Goal: Check status: Check status

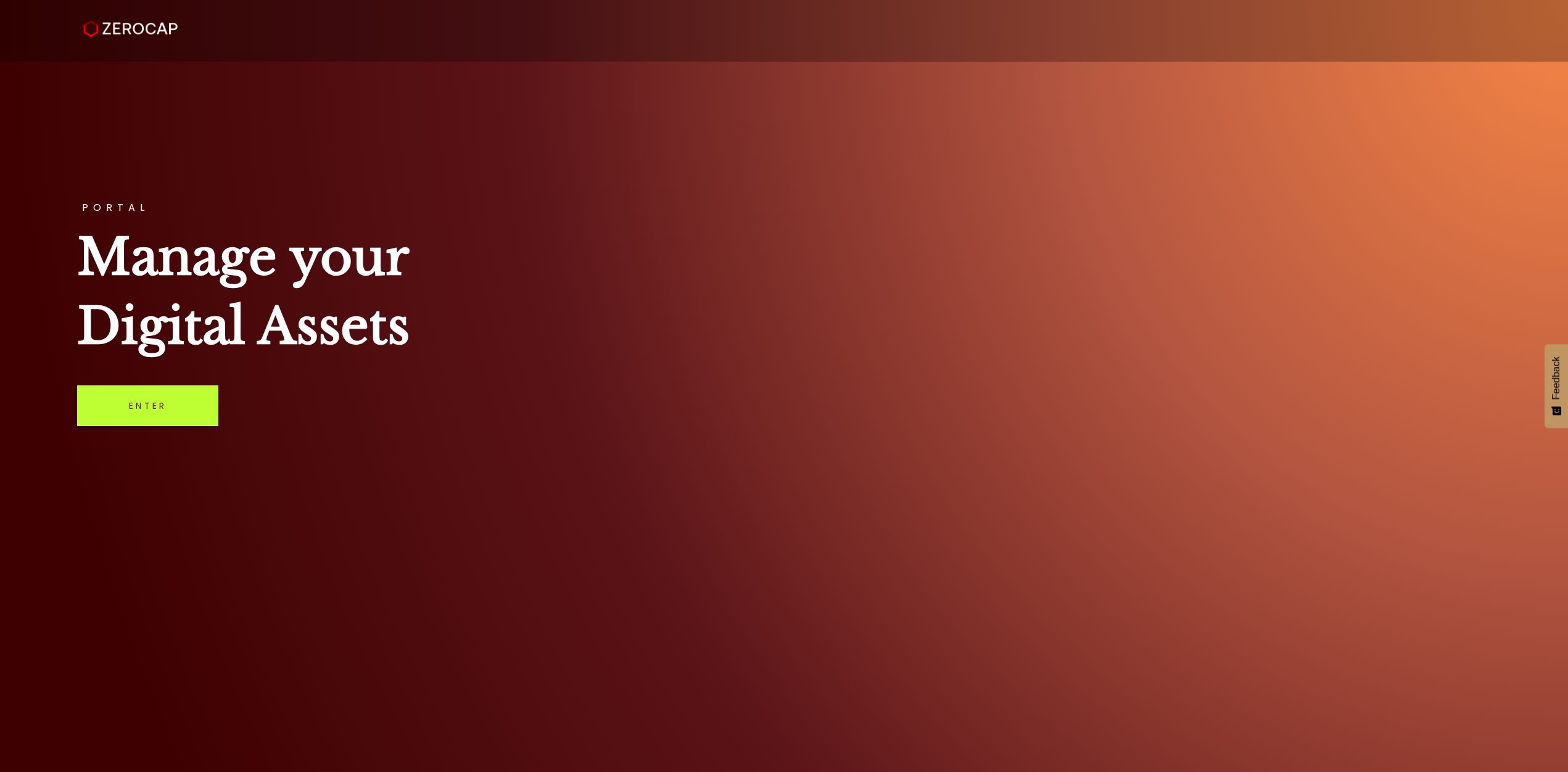
click at [133, 392] on link "Enter" at bounding box center [147, 405] width 141 height 40
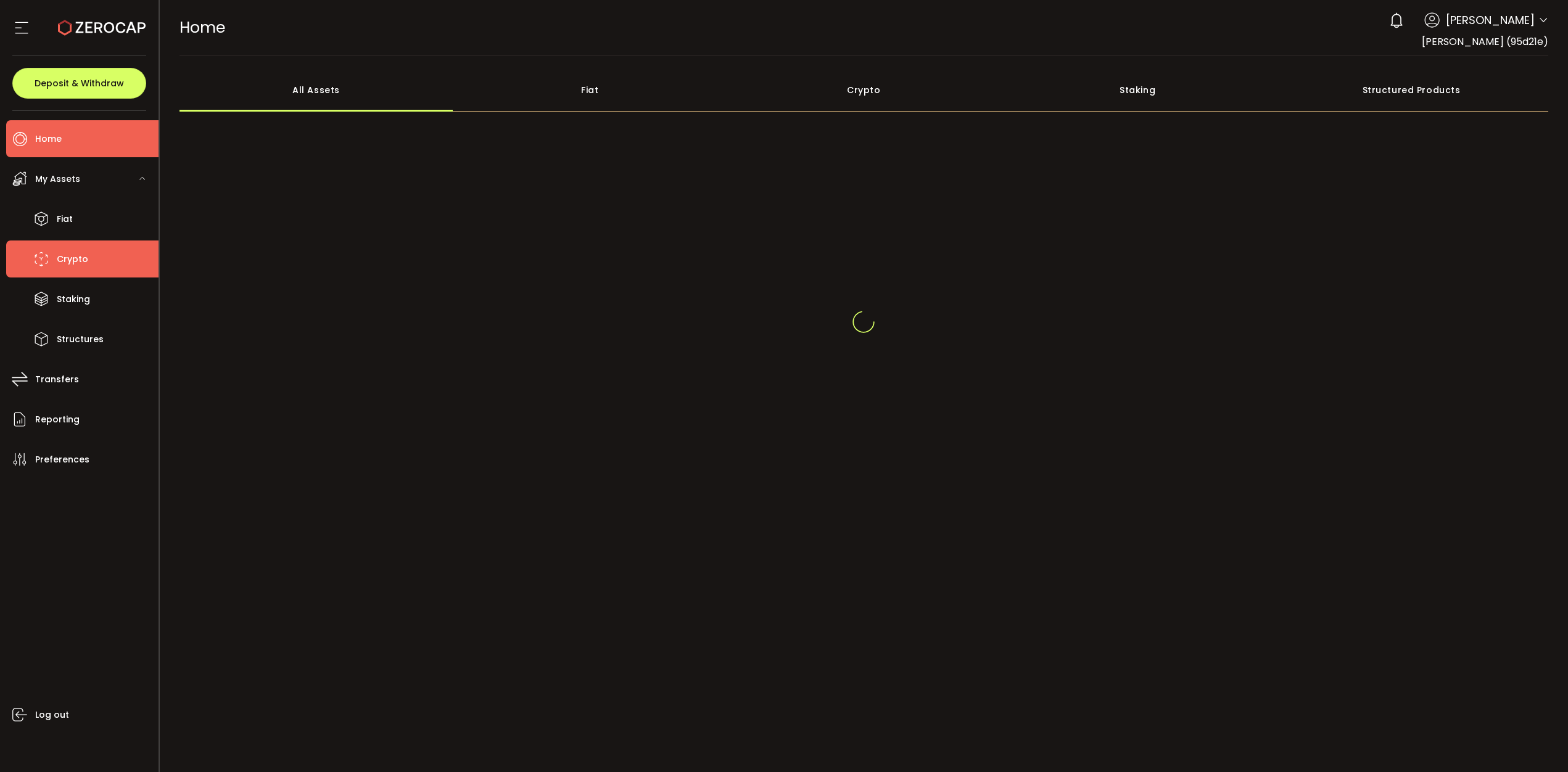
click at [75, 248] on li "Crypto" at bounding box center [83, 259] width 152 height 37
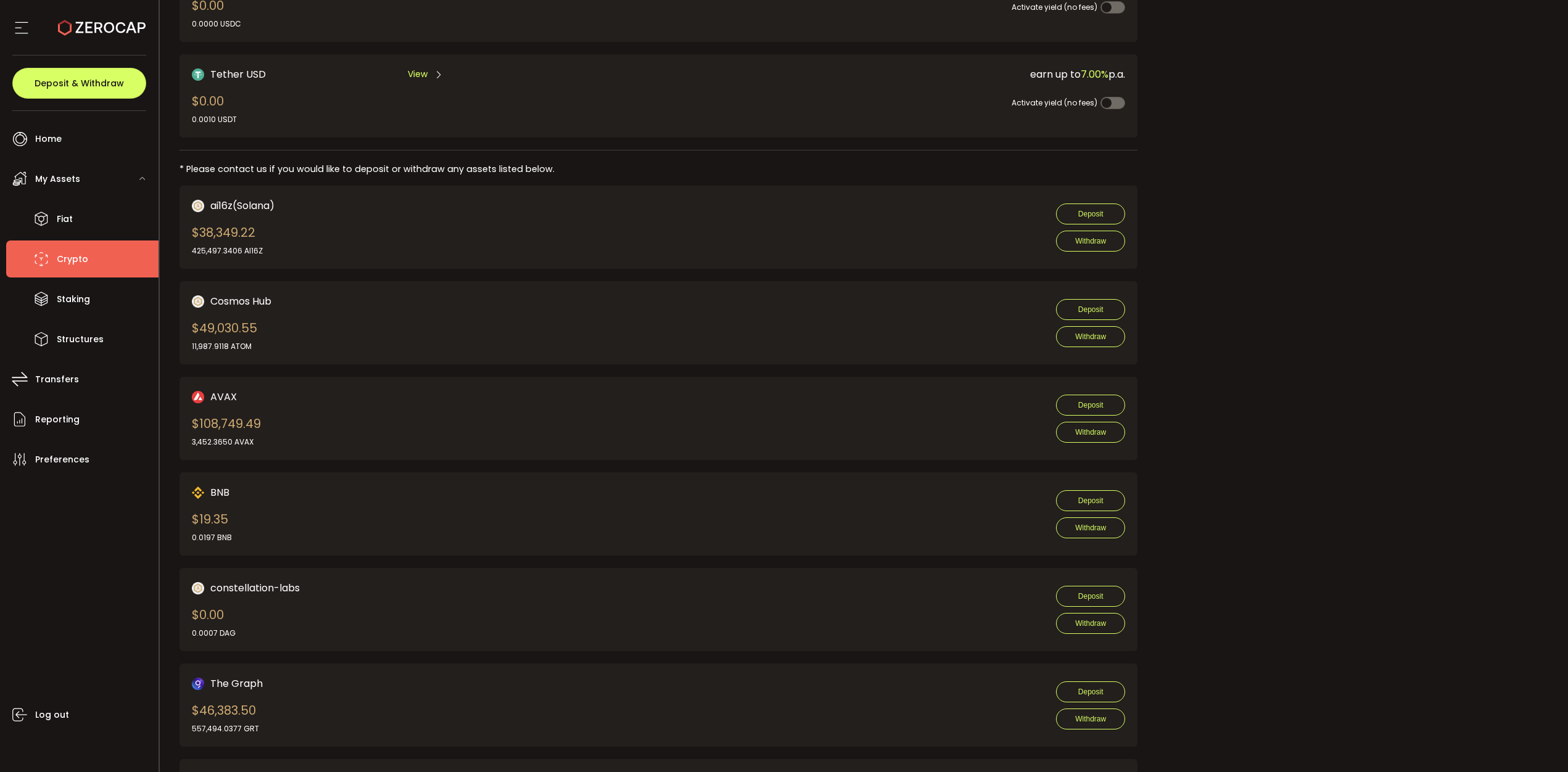
scroll to position [801, 0]
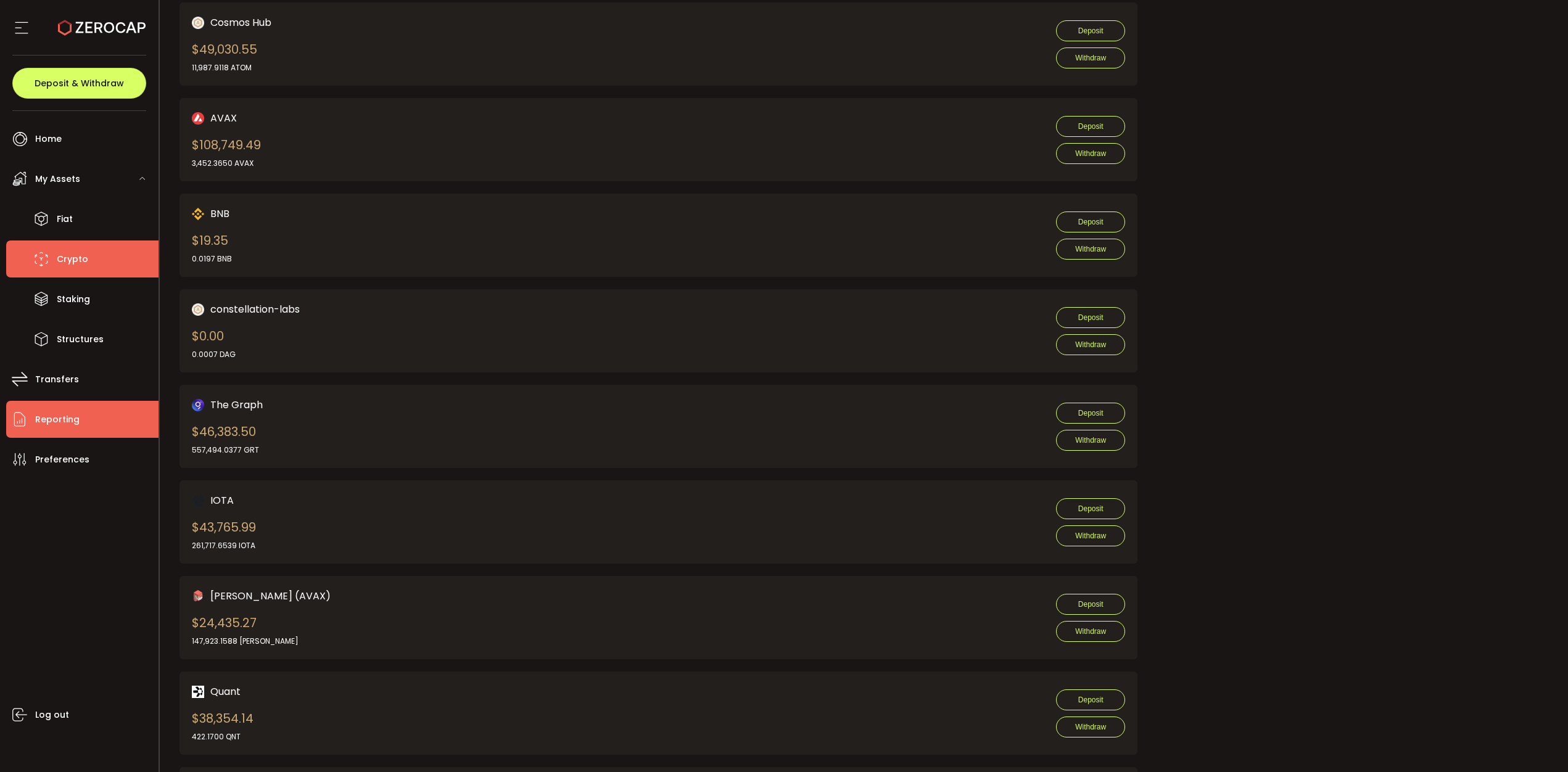
click at [73, 414] on span "Reporting" at bounding box center [57, 419] width 45 height 18
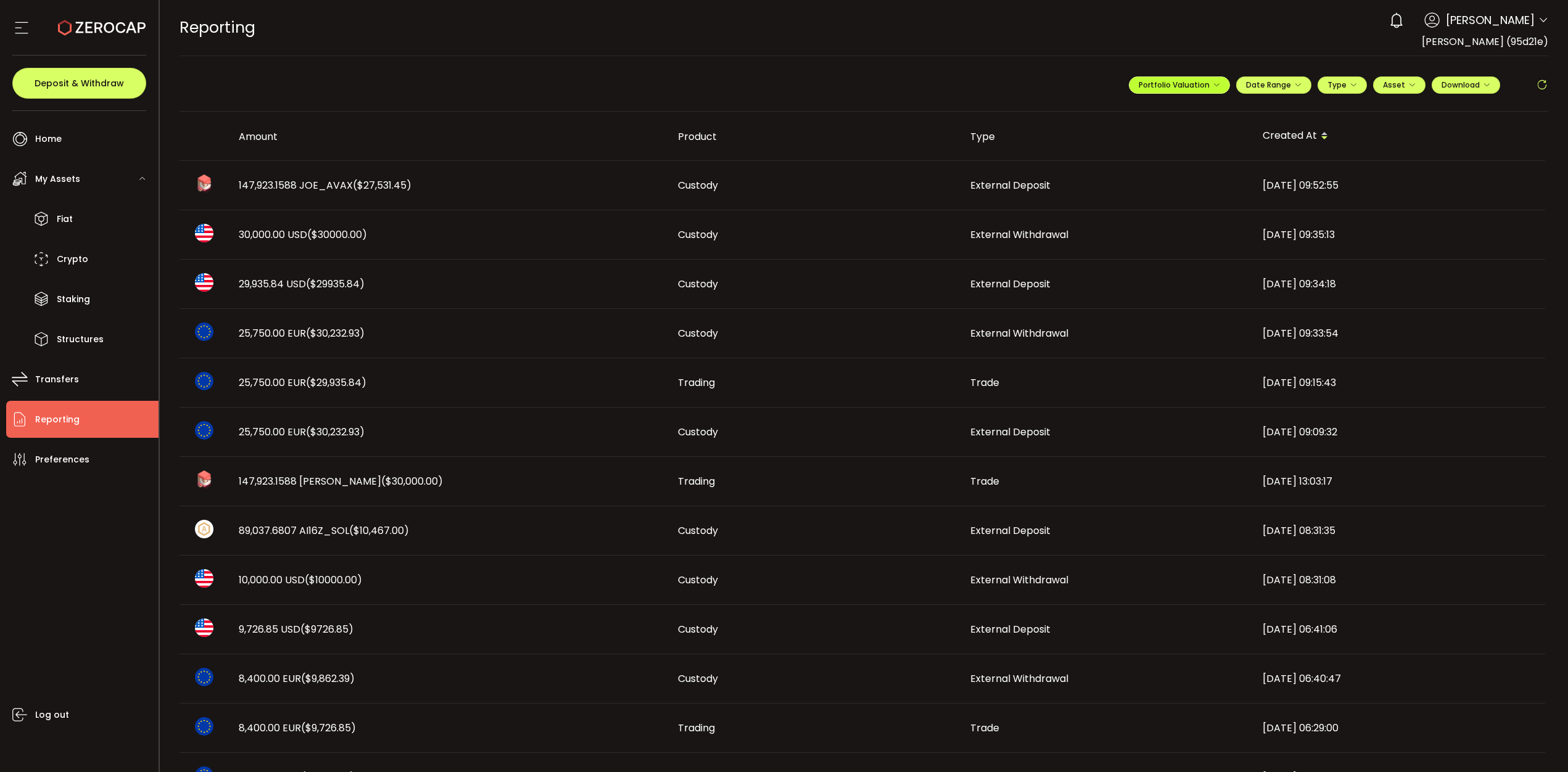
click at [1196, 79] on span "Portfolio Valuation" at bounding box center [1179, 84] width 82 height 11
click at [1169, 77] on button "Portfolio Valuation" at bounding box center [1179, 84] width 101 height 17
click at [1385, 84] on span "Asset" at bounding box center [1393, 84] width 22 height 11
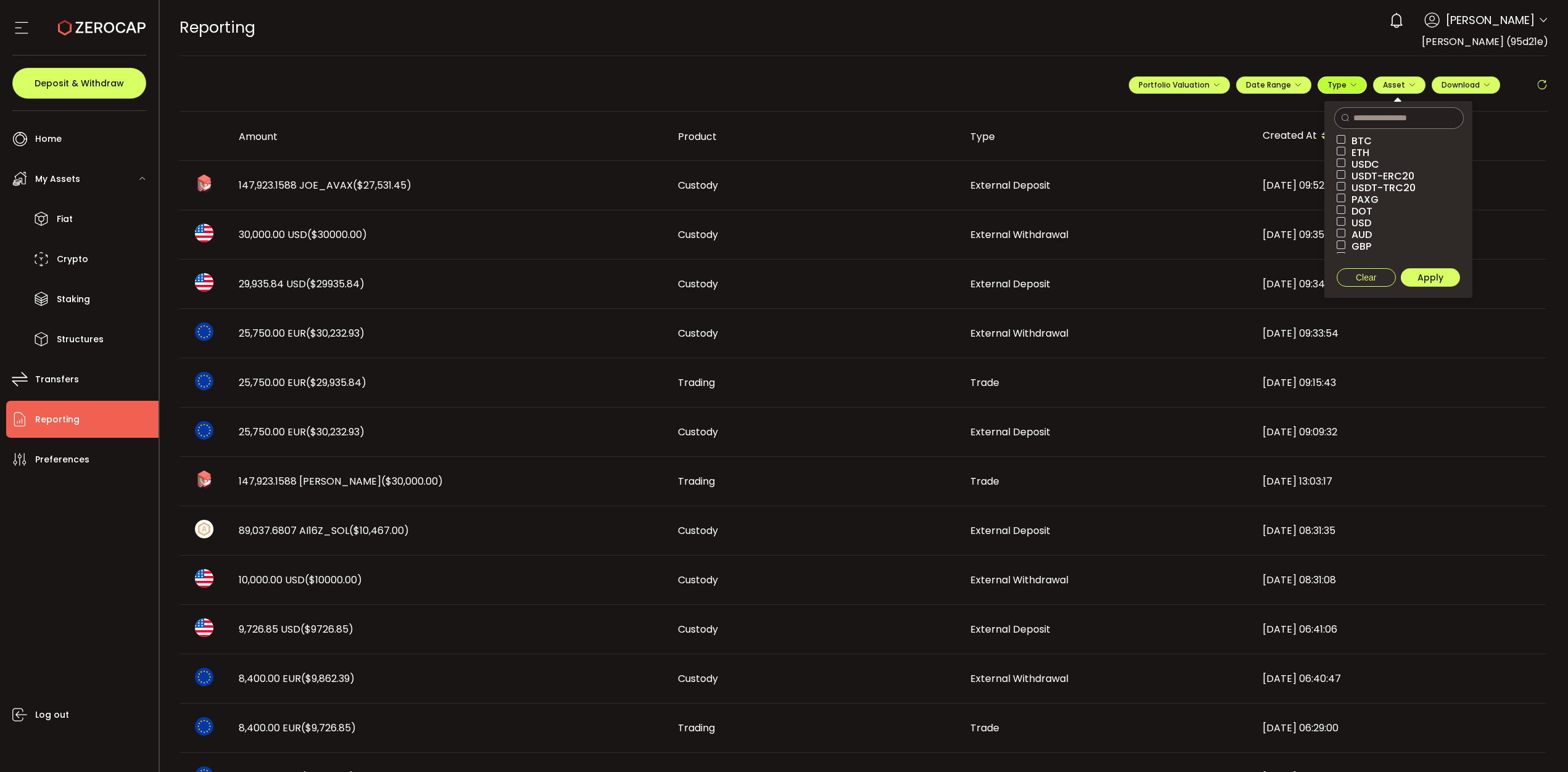
click at [1341, 83] on span "Type" at bounding box center [1342, 84] width 30 height 11
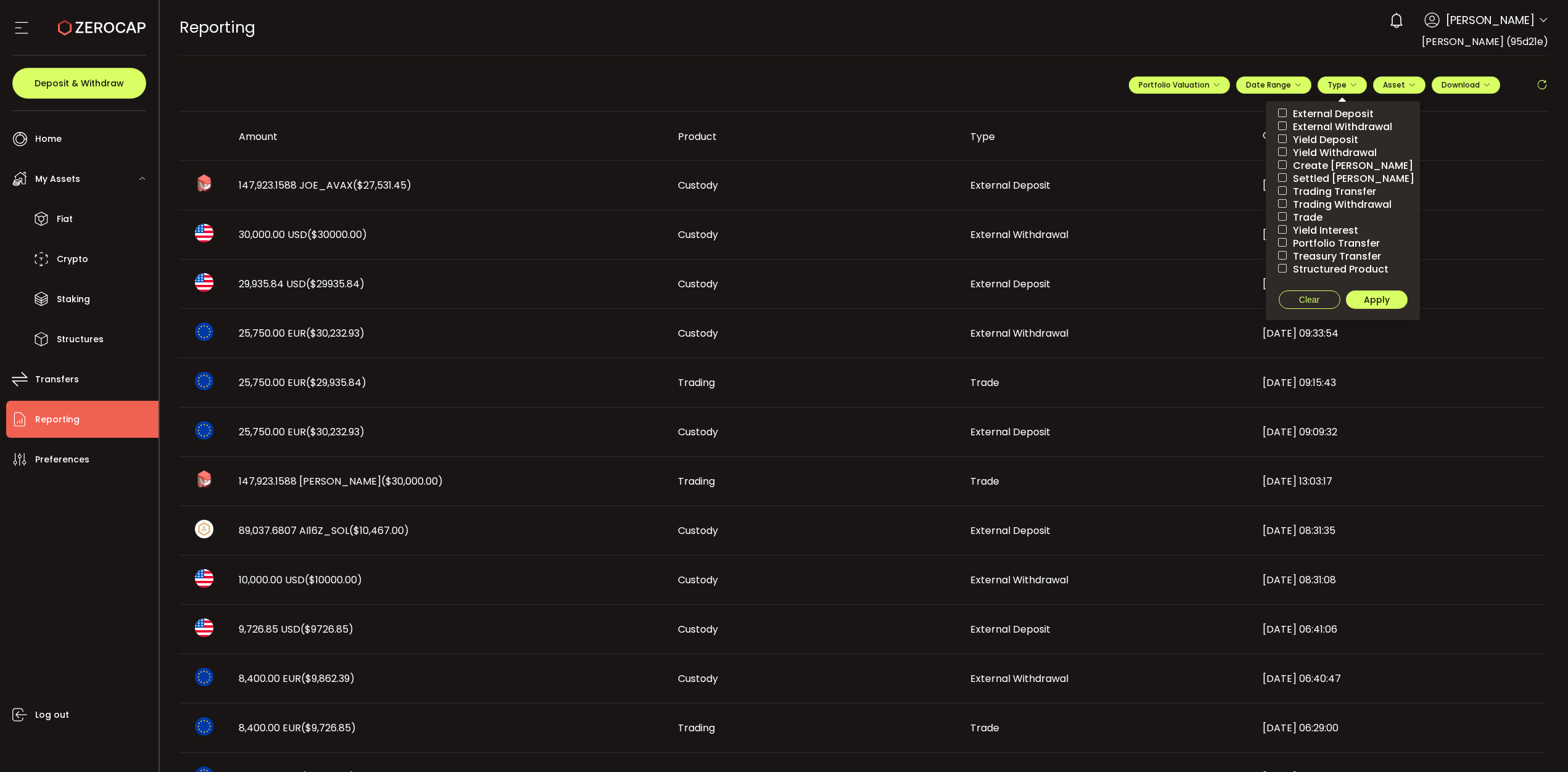
click at [1333, 112] on span "External Deposit" at bounding box center [1329, 113] width 87 height 11
click at [1383, 301] on span "Apply" at bounding box center [1377, 299] width 26 height 12
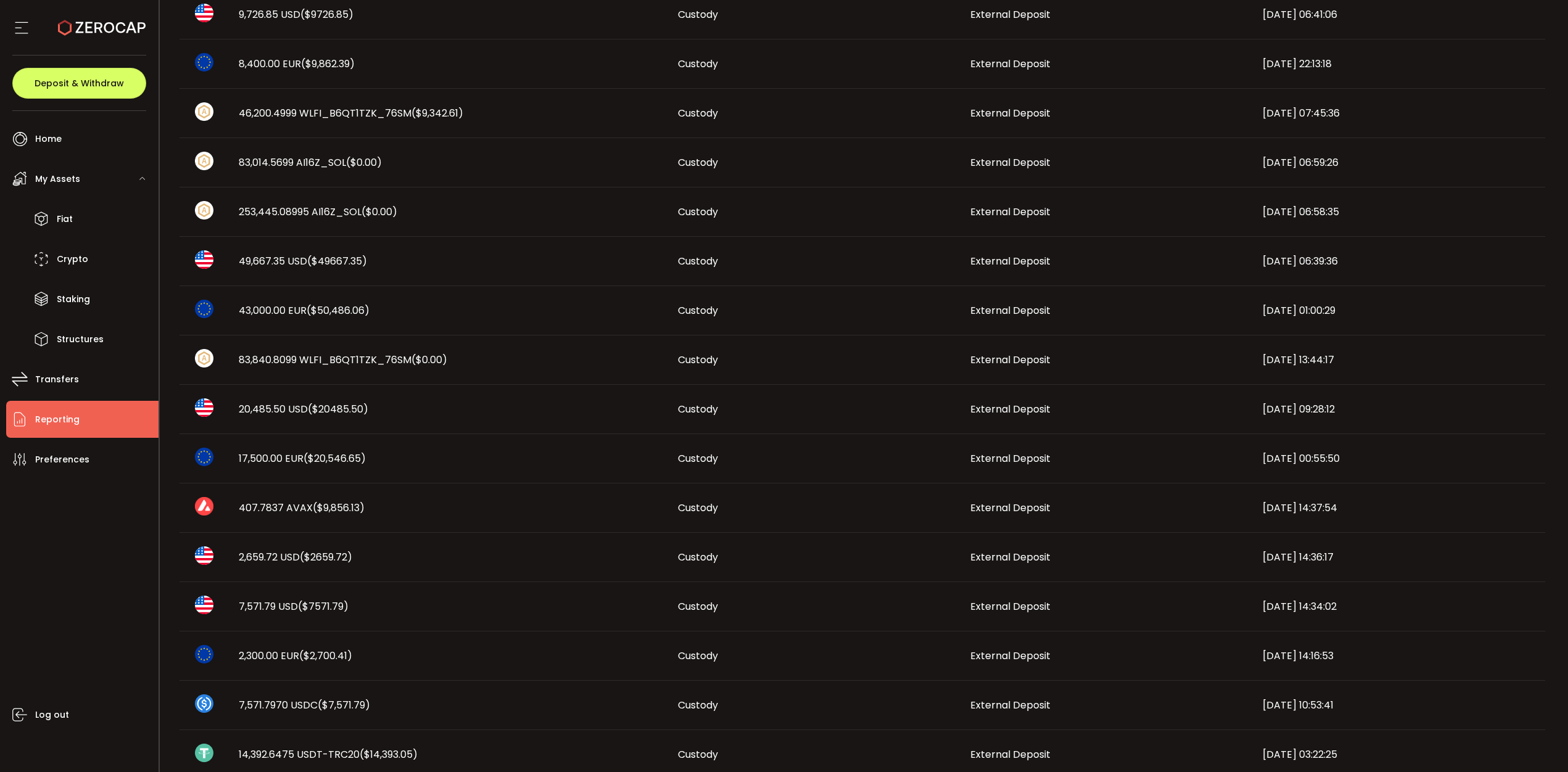
scroll to position [370, 0]
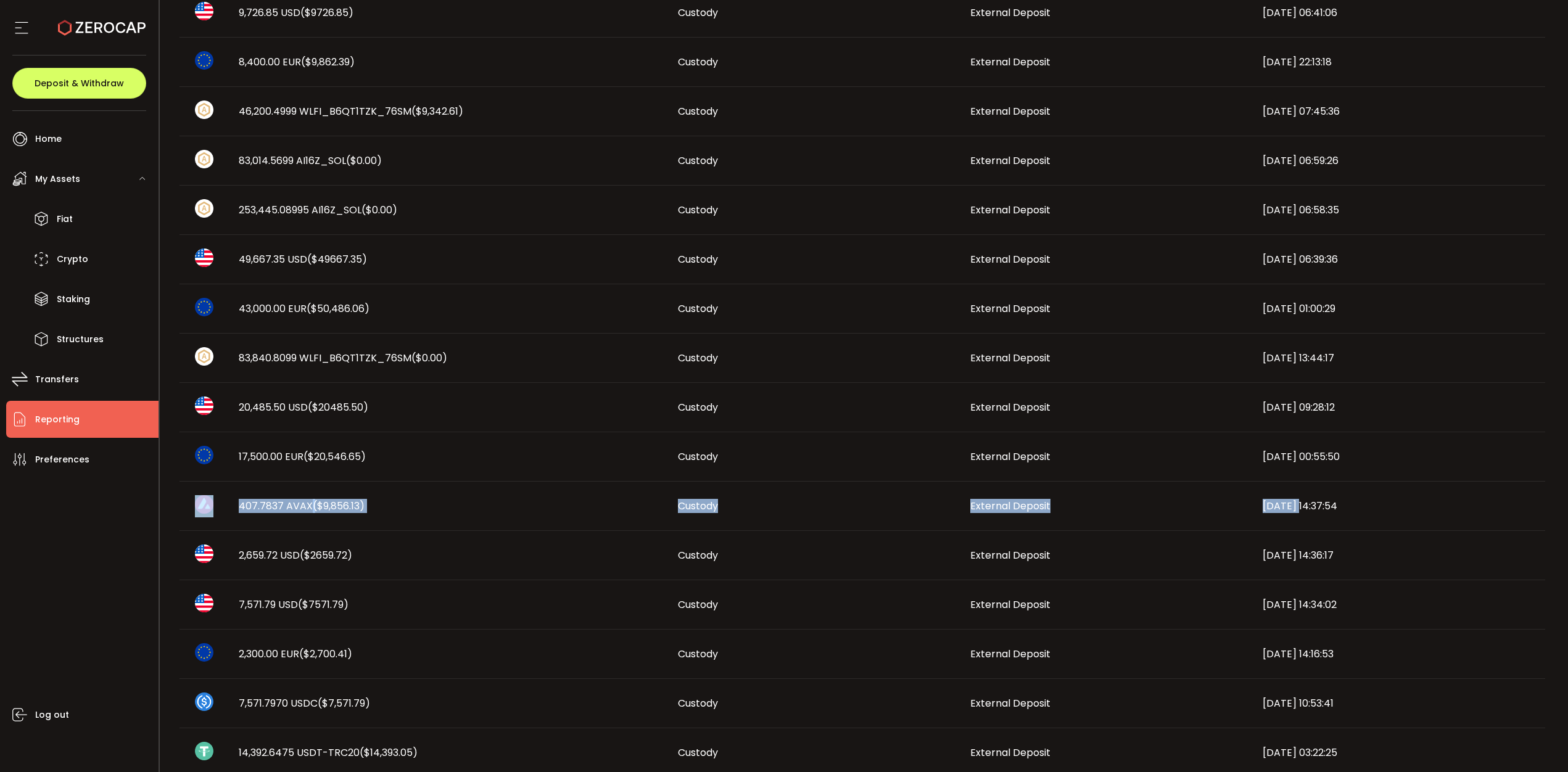
drag, startPoint x: 1299, startPoint y: 486, endPoint x: 185, endPoint y: 490, distance: 1114.0
click at [185, 490] on tr "407.7837 AVAX ($9,856.13) Custody External Deposit [DATE] 14:37:54" at bounding box center [862, 506] width 1366 height 49
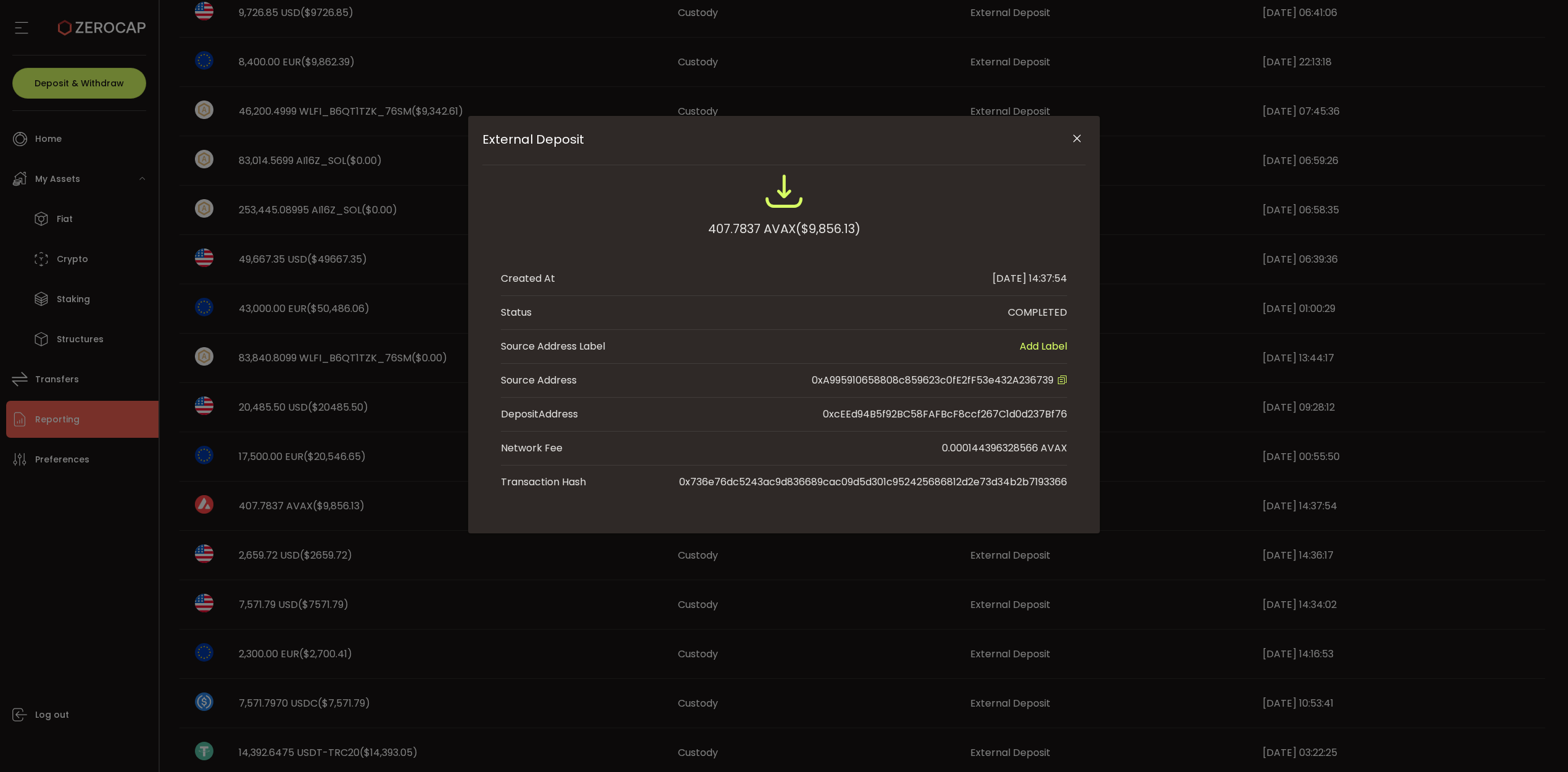
click at [404, 528] on div "External Deposit 407.7837 AVAX ($9,856.13) Created At [DATE] 14:37:54 Status CO…" at bounding box center [784, 386] width 1568 height 772
click at [1071, 138] on icon "Close" at bounding box center [1077, 138] width 12 height 12
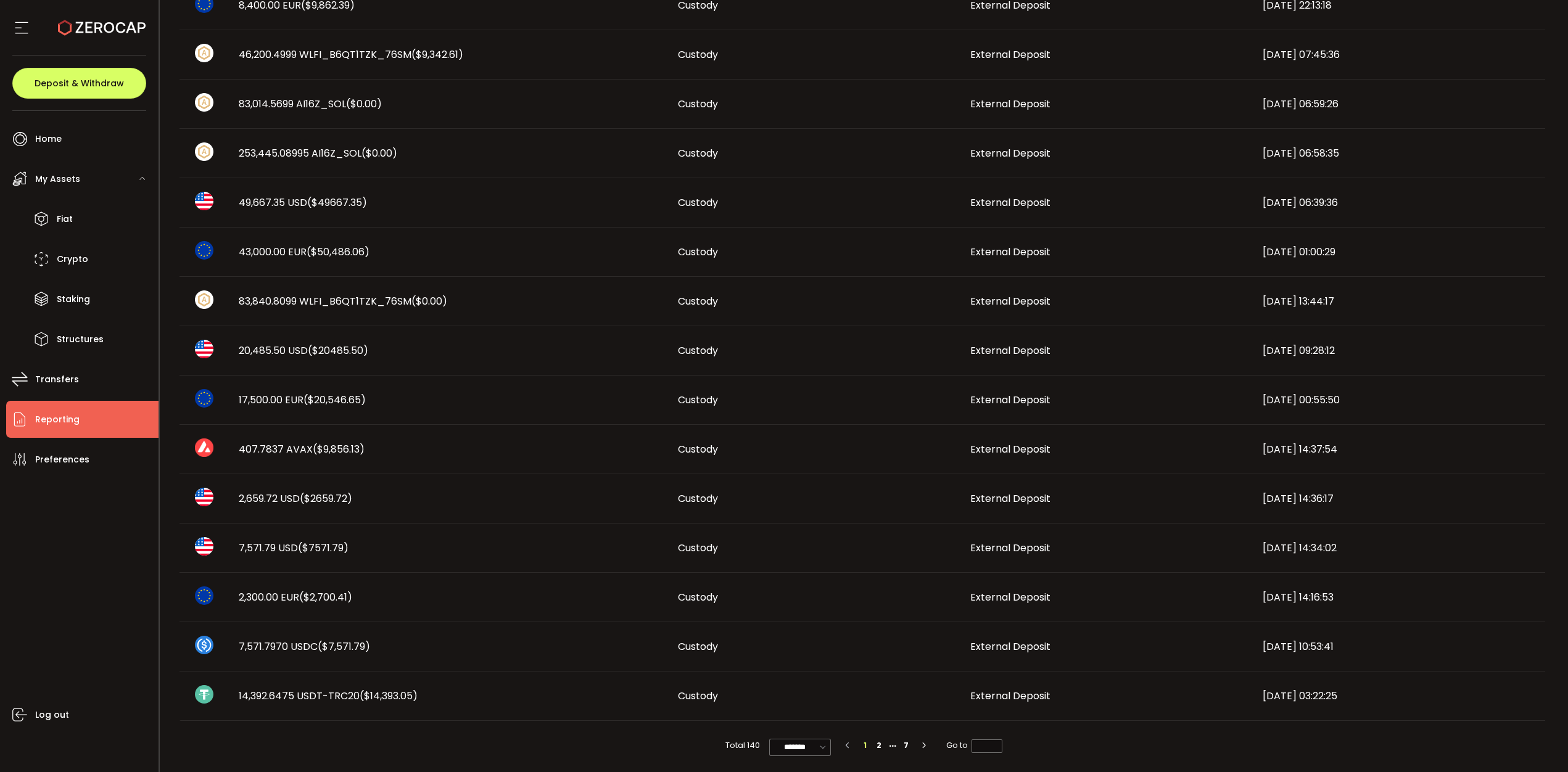
scroll to position [437, 0]
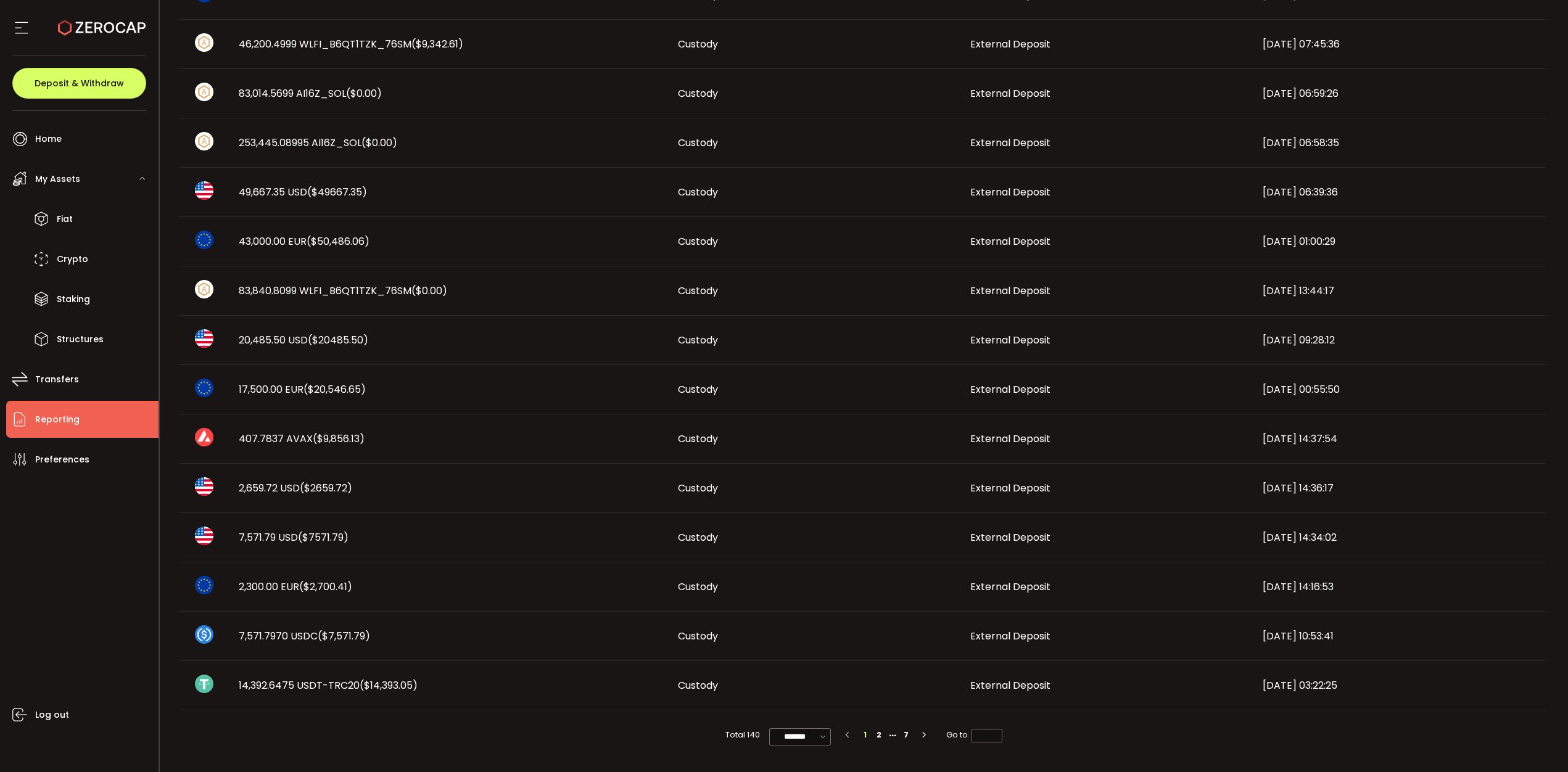
click at [876, 739] on li "2" at bounding box center [878, 735] width 14 height 14
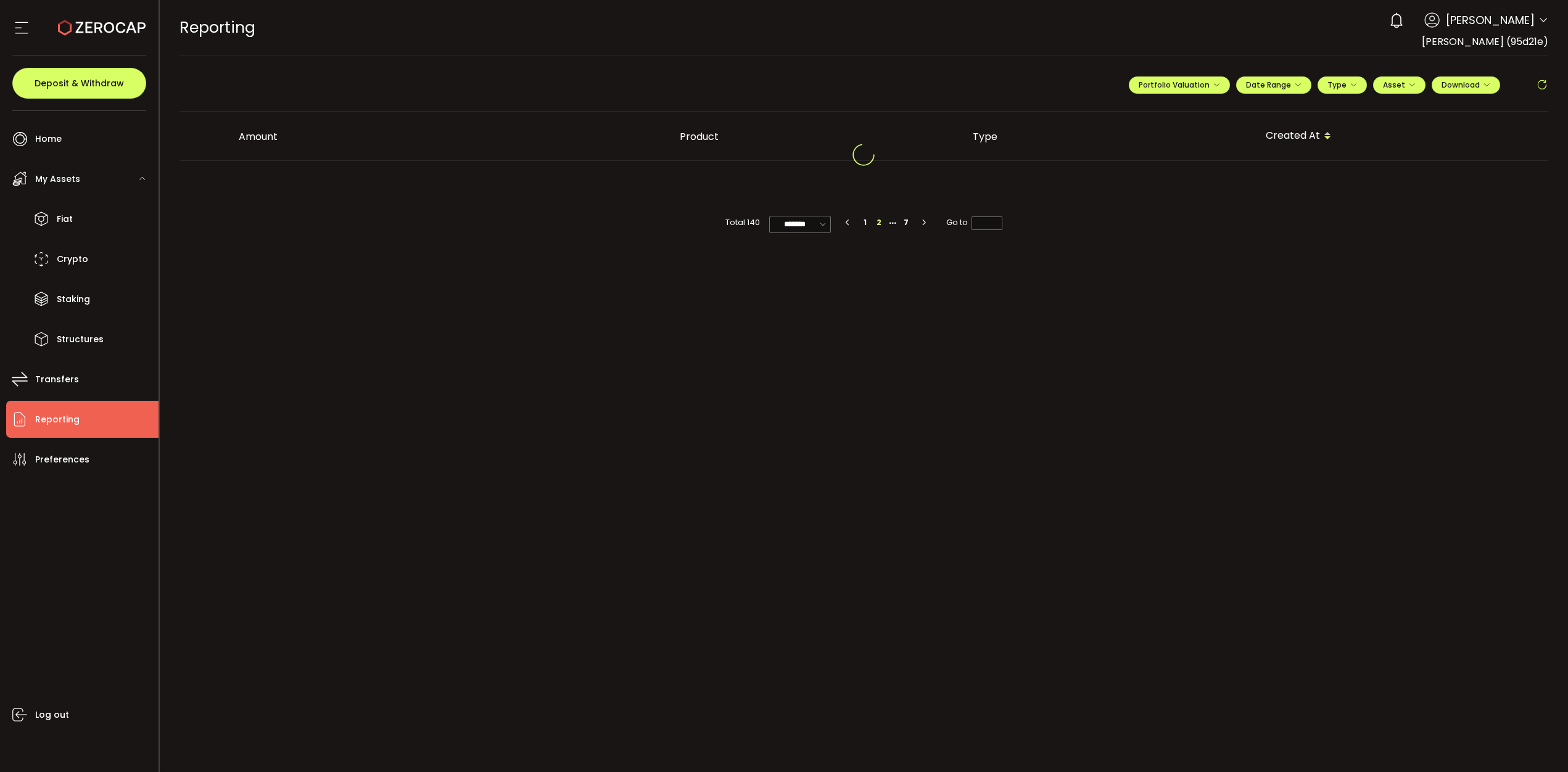
scroll to position [0, 0]
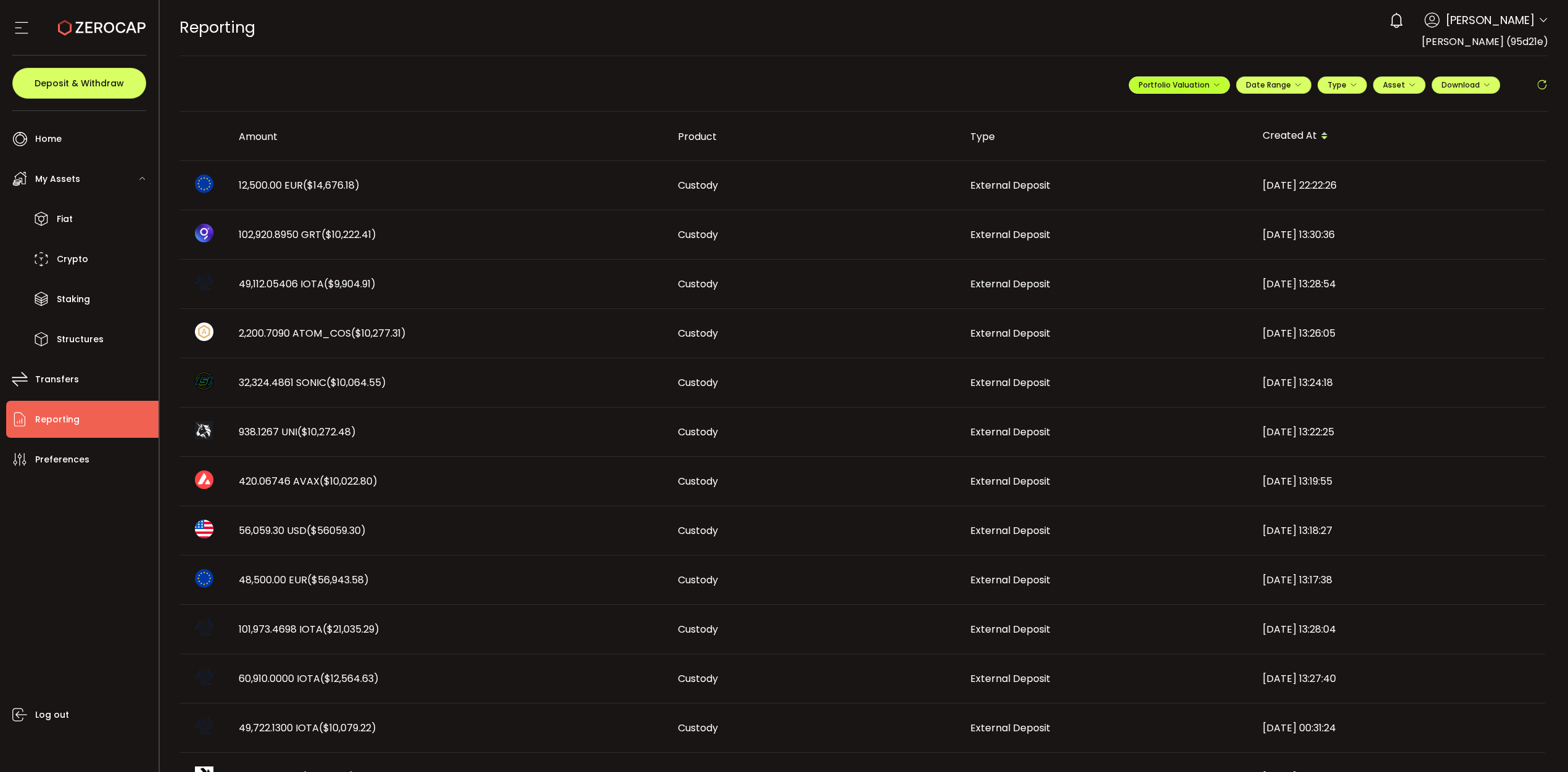
click at [1205, 78] on button "Portfolio Valuation" at bounding box center [1179, 84] width 101 height 17
click at [1273, 86] on span "Date Range" at bounding box center [1273, 84] width 56 height 11
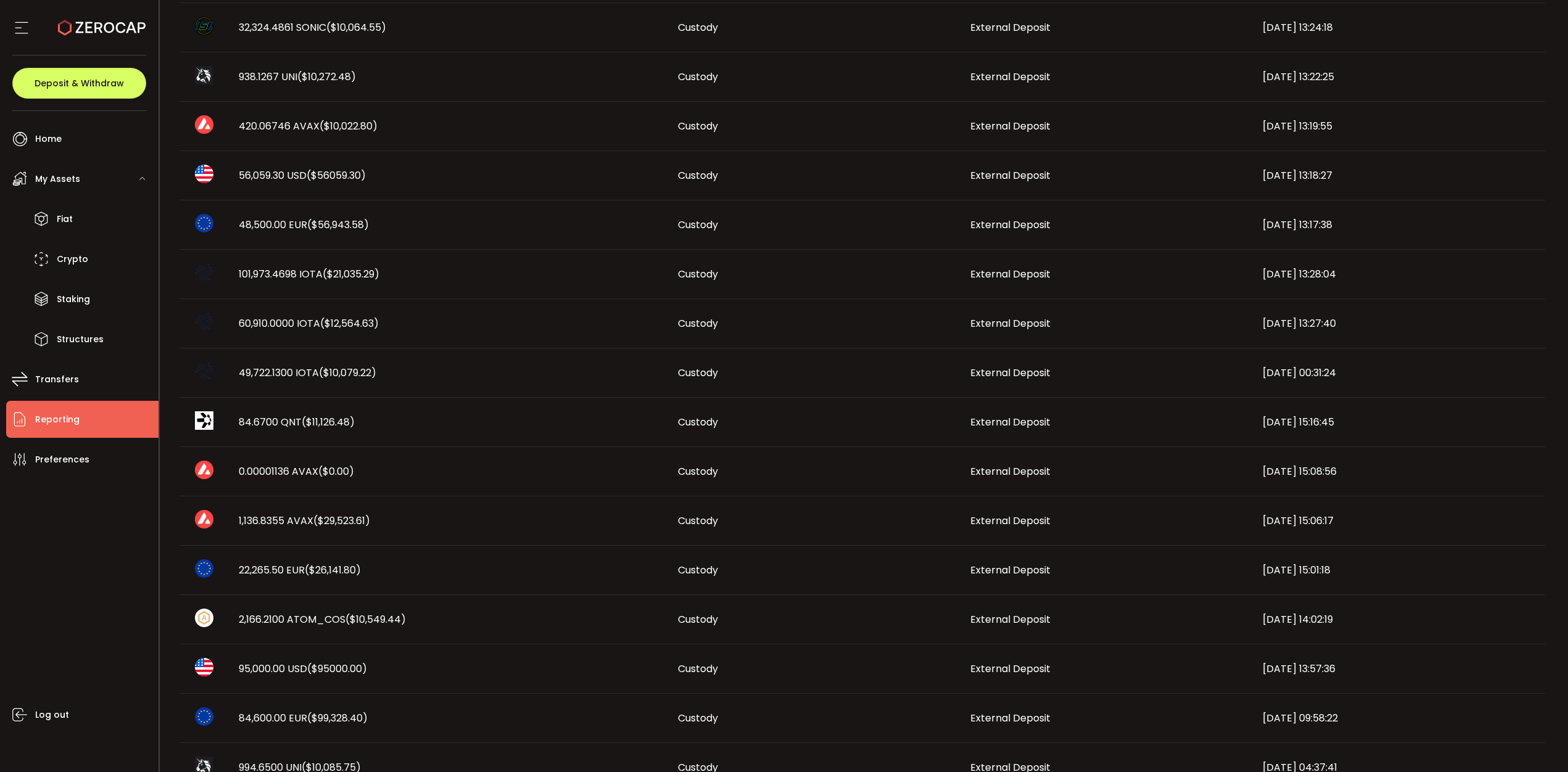
scroll to position [437, 0]
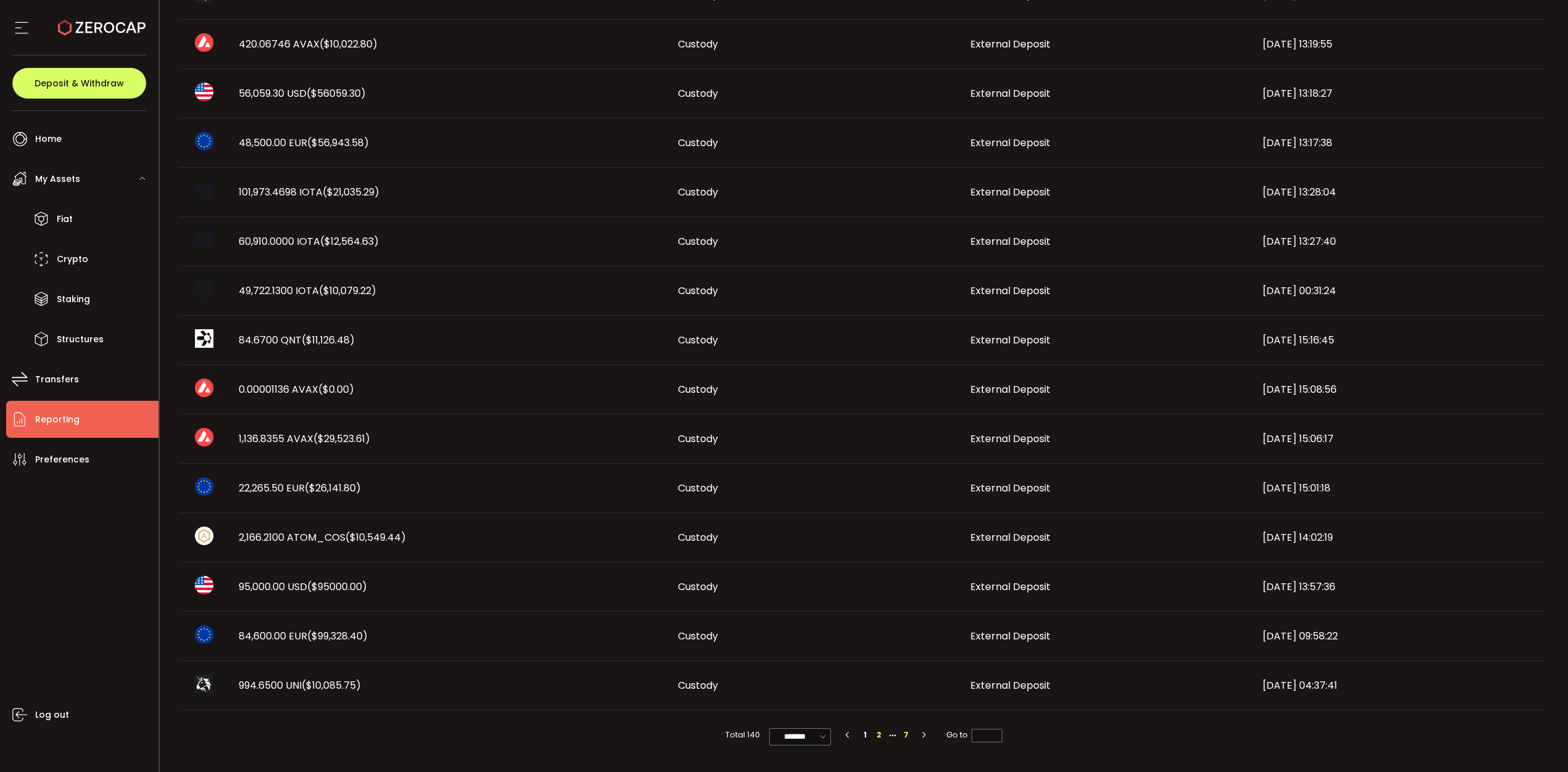
click at [905, 730] on li "7" at bounding box center [906, 735] width 14 height 14
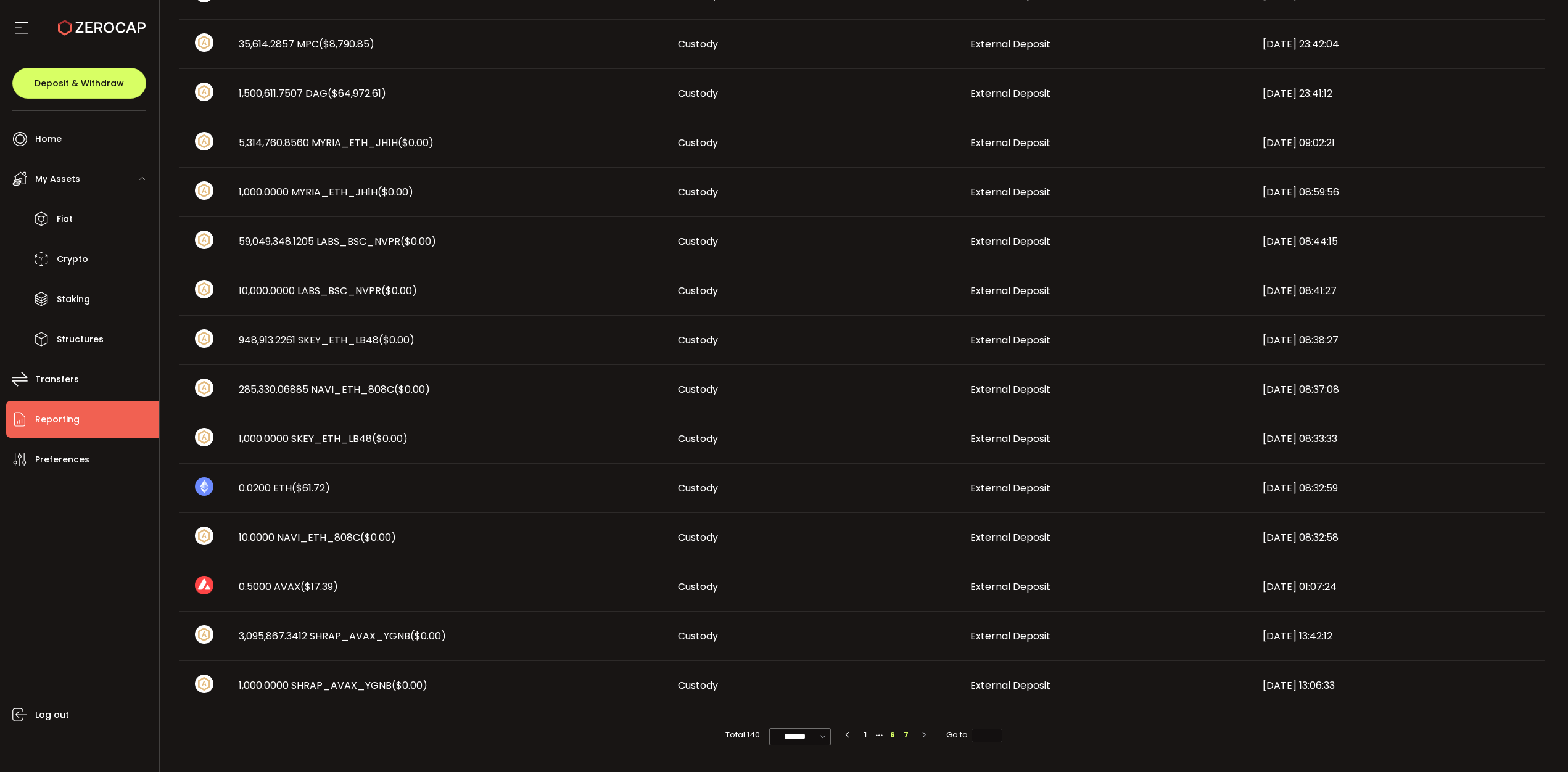
click at [891, 732] on li "6" at bounding box center [892, 735] width 14 height 14
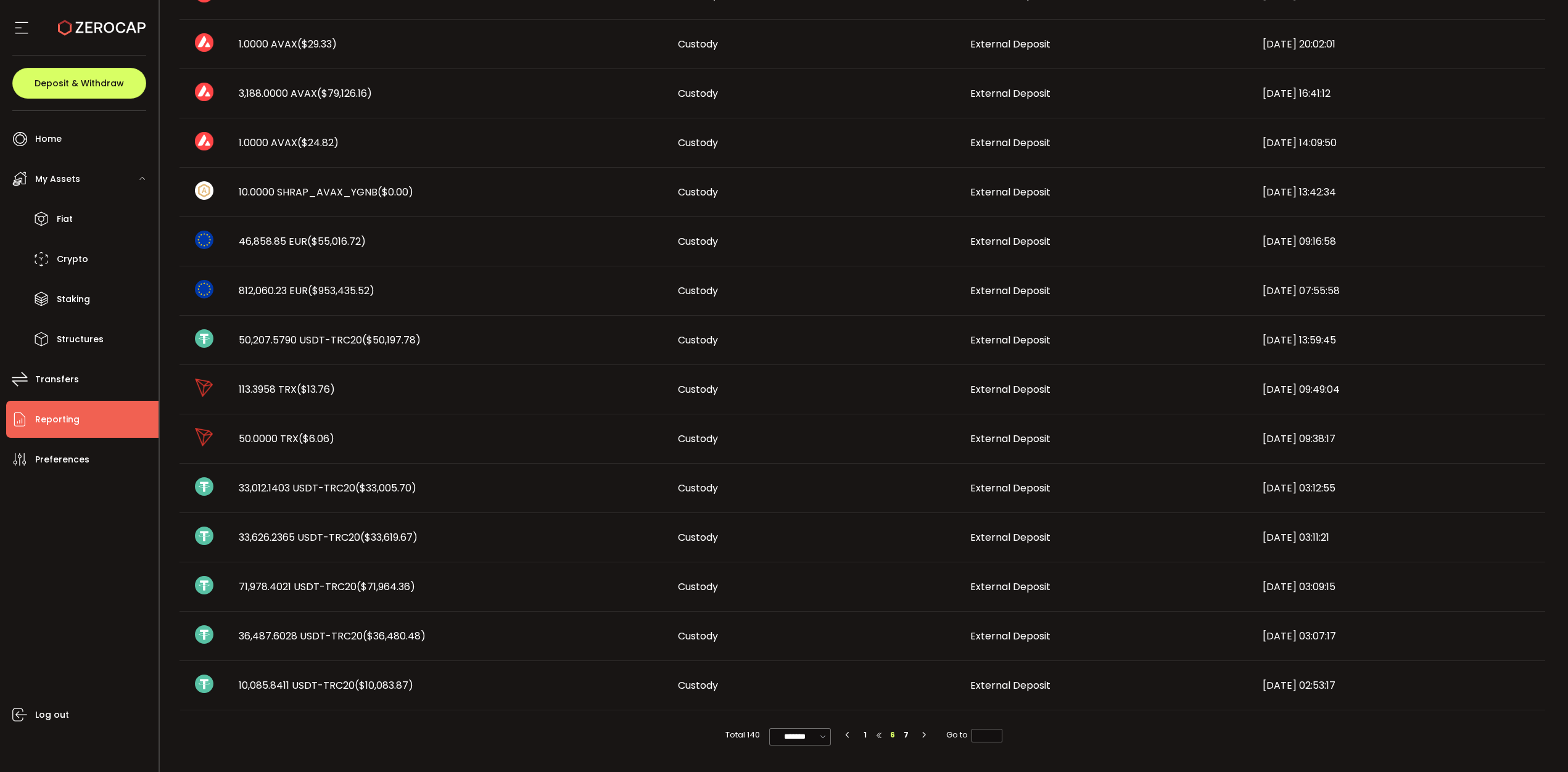
click at [879, 736] on li at bounding box center [878, 735] width 14 height 14
type input "*"
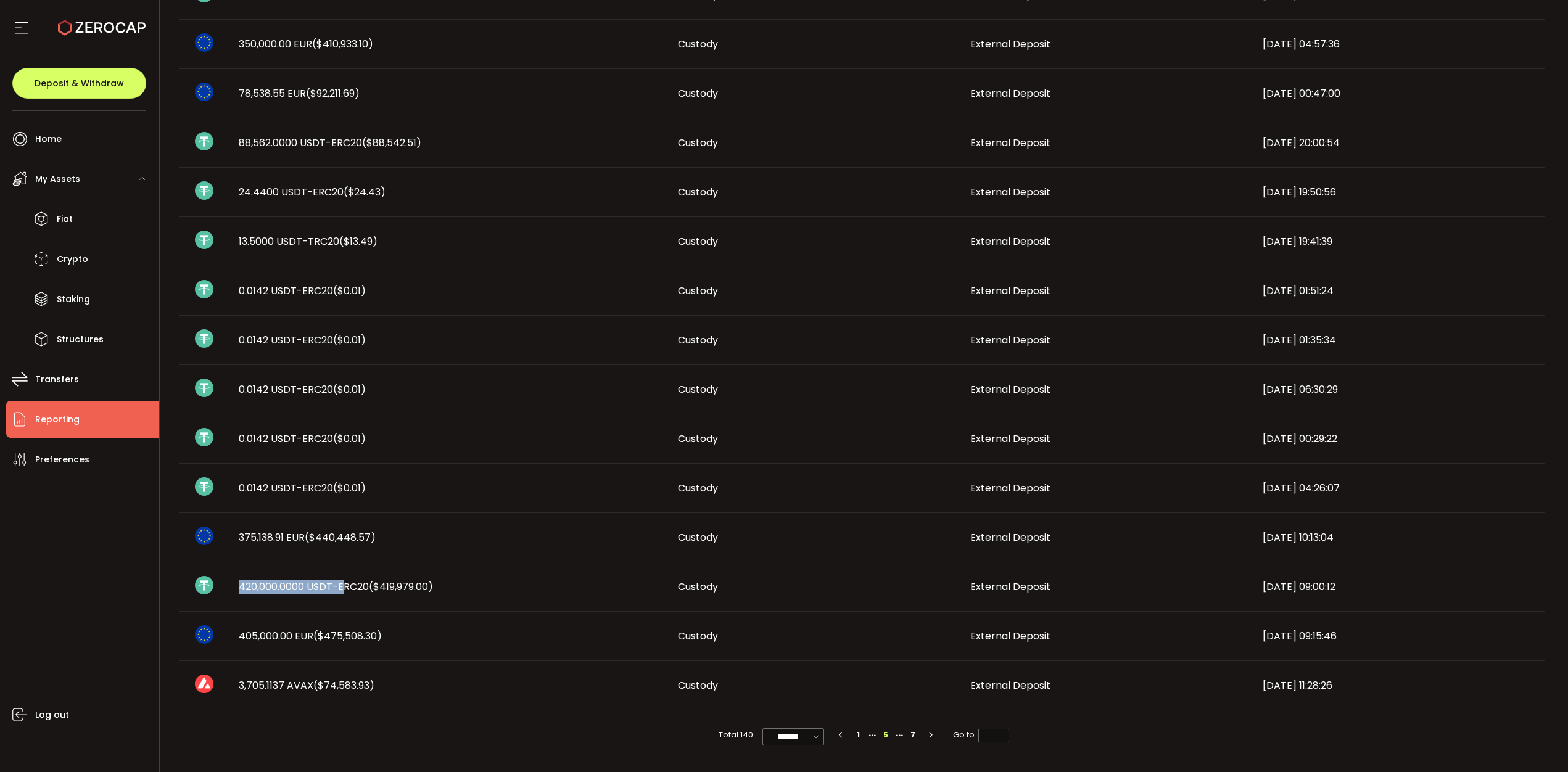
drag, startPoint x: 342, startPoint y: 584, endPoint x: 240, endPoint y: 584, distance: 102.0
click at [240, 584] on span "420,000.0000 USDT-ERC20 ($419,979.00)" at bounding box center [336, 587] width 194 height 15
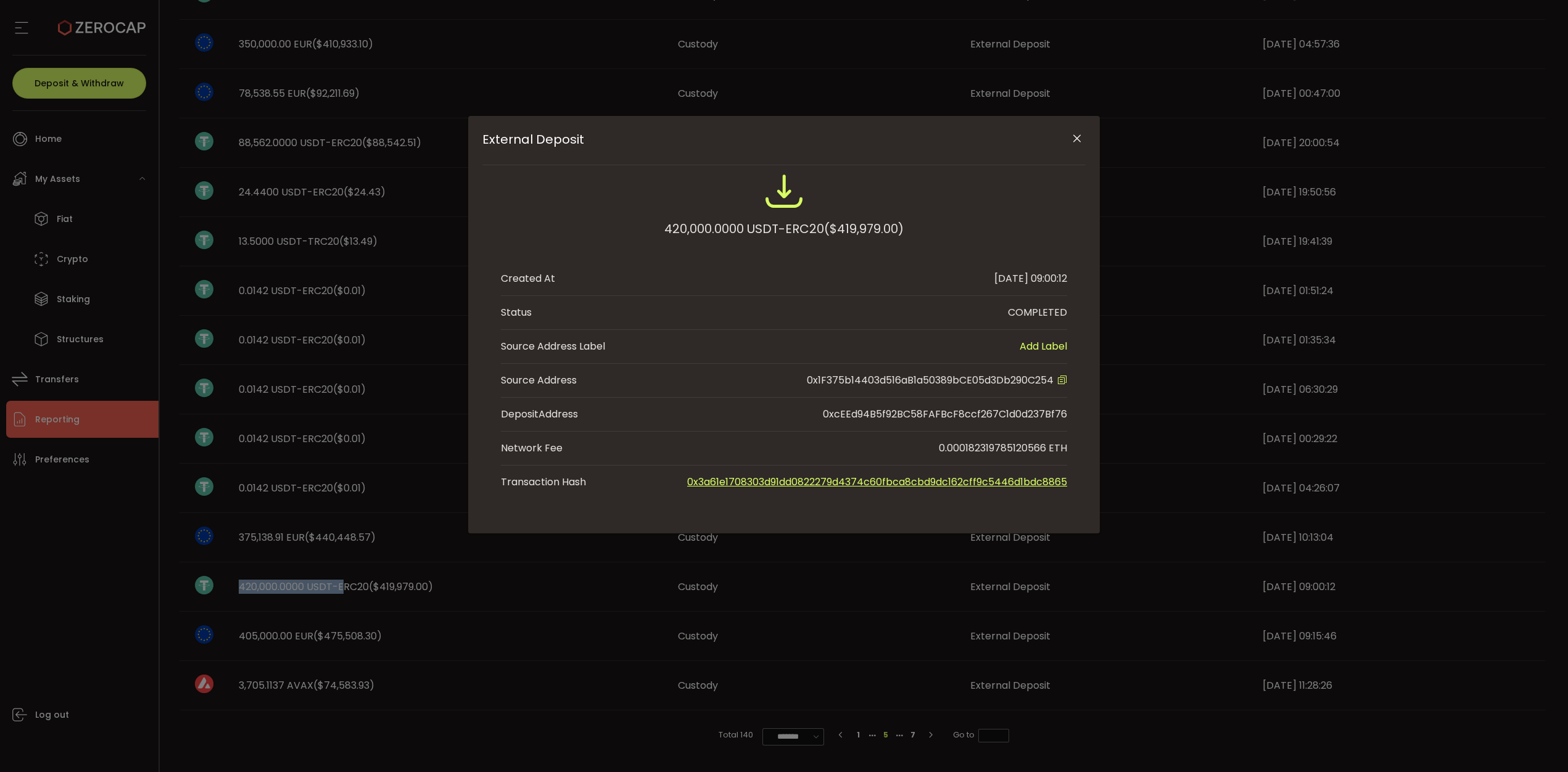
click at [1074, 143] on icon "Close" at bounding box center [1077, 138] width 12 height 12
